Goal: Find specific page/section: Find specific page/section

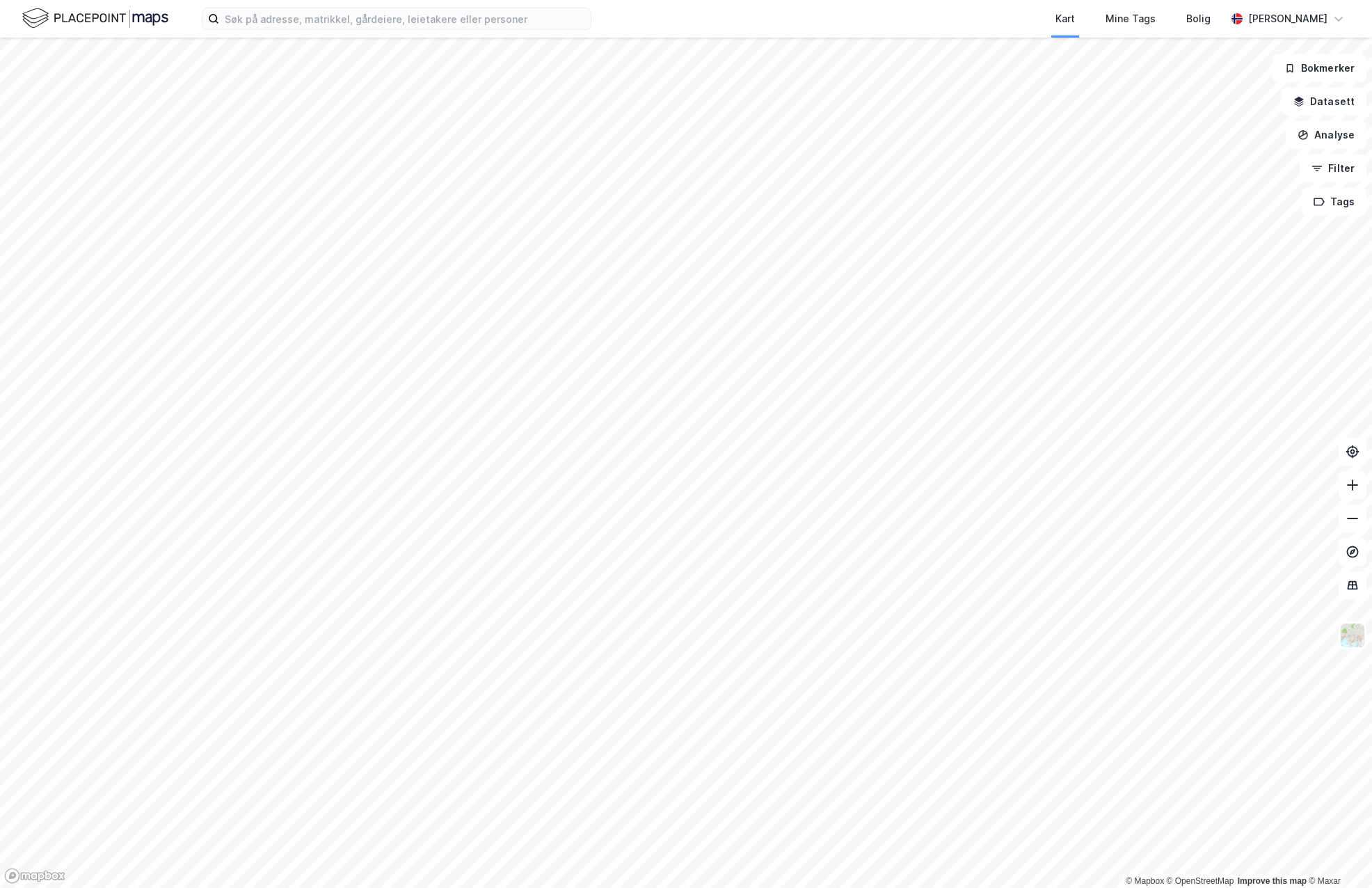
click at [379, 32] on div "Kart Mine Tags Bolig Henrik Skogseth" at bounding box center [686, 19] width 1372 height 38
click at [378, 28] on input at bounding box center [405, 18] width 371 height 21
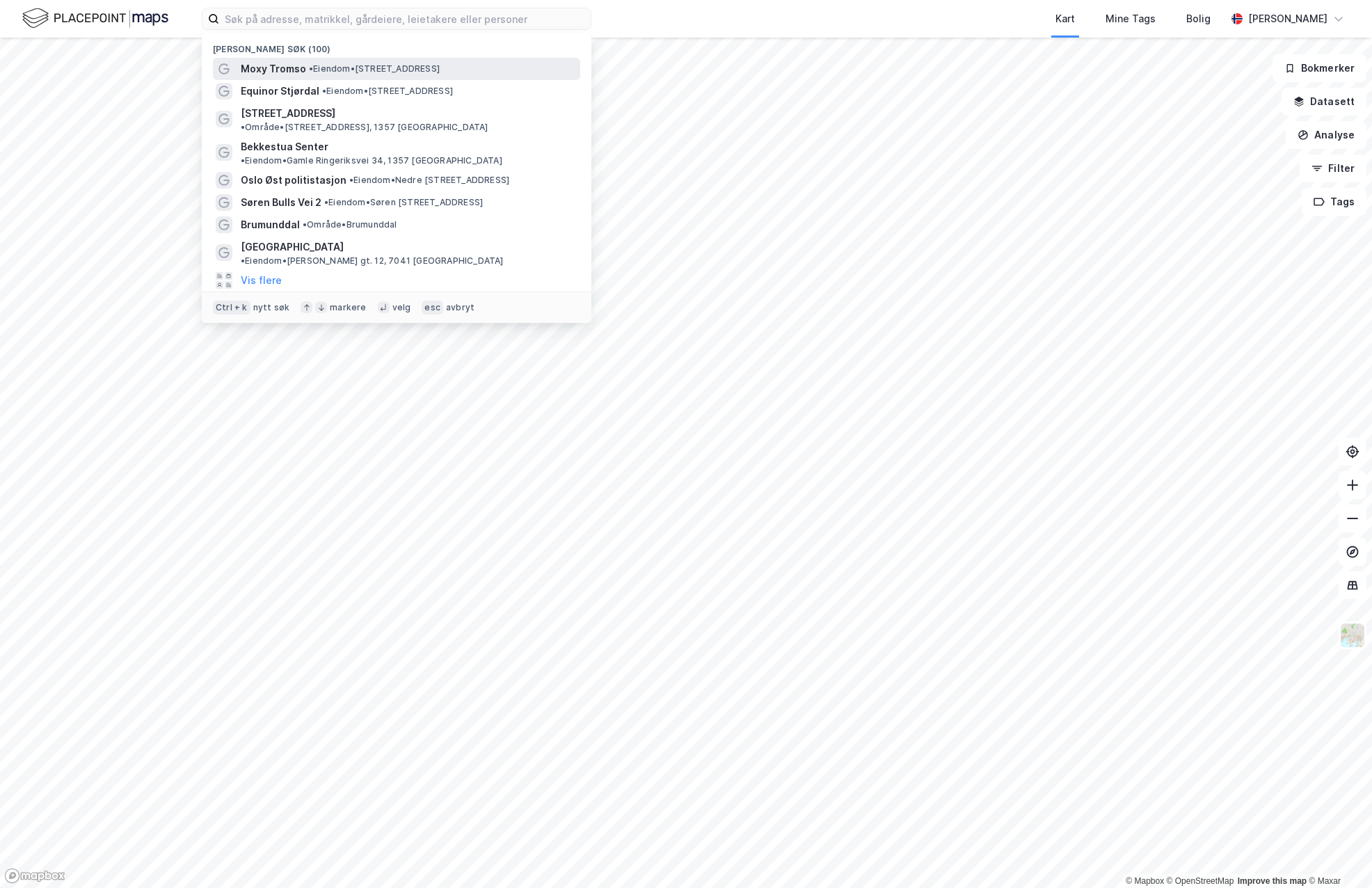
click at [305, 73] on div "Moxy Tromso • Eiendom • Huldervegen 2, 9016 Tromsø" at bounding box center [408, 69] width 337 height 16
